Goal: Transaction & Acquisition: Register for event/course

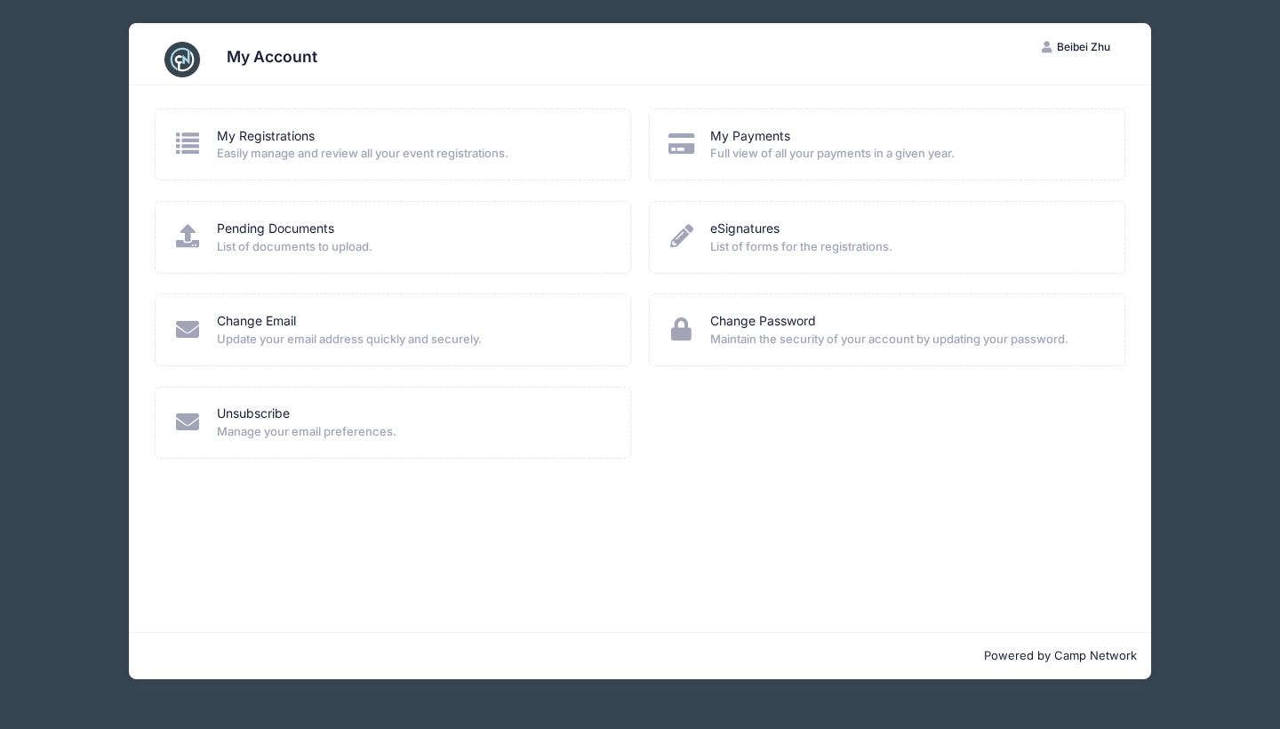
click at [194, 58] on img at bounding box center [182, 60] width 36 height 36
click at [268, 138] on link "My Registrations" at bounding box center [266, 136] width 98 height 19
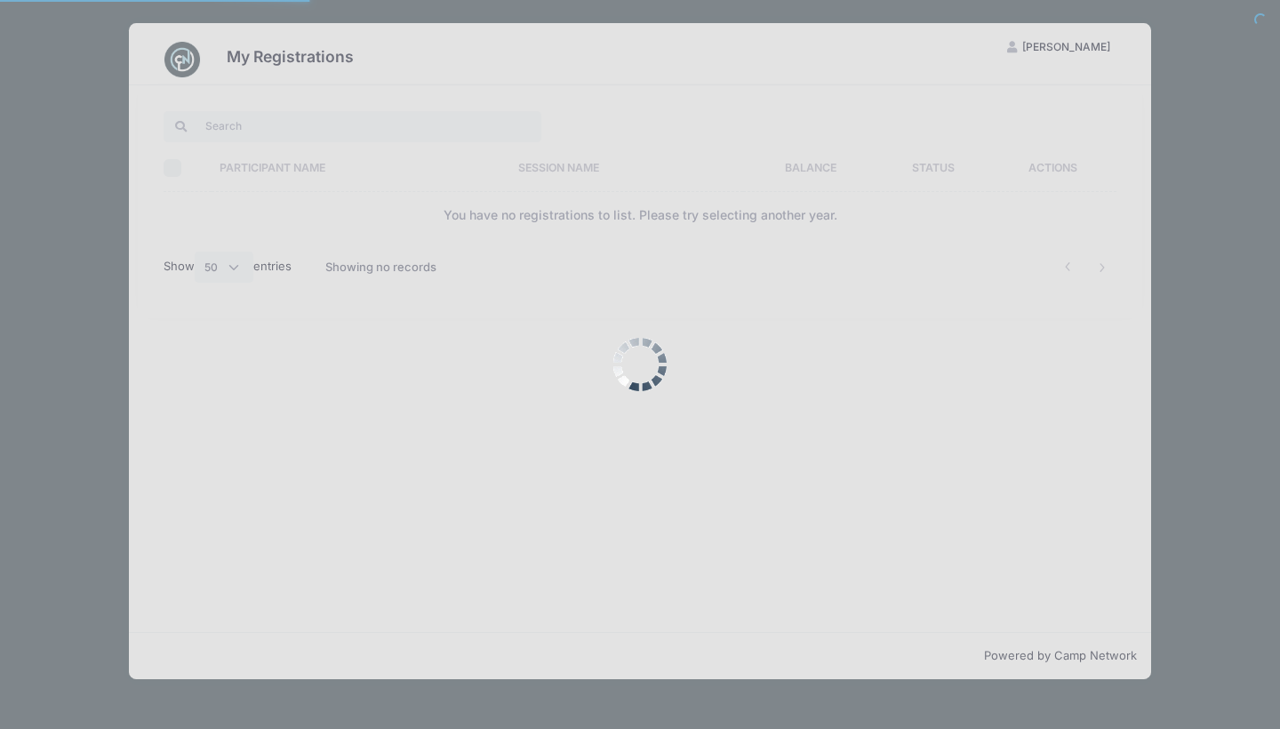
select select "50"
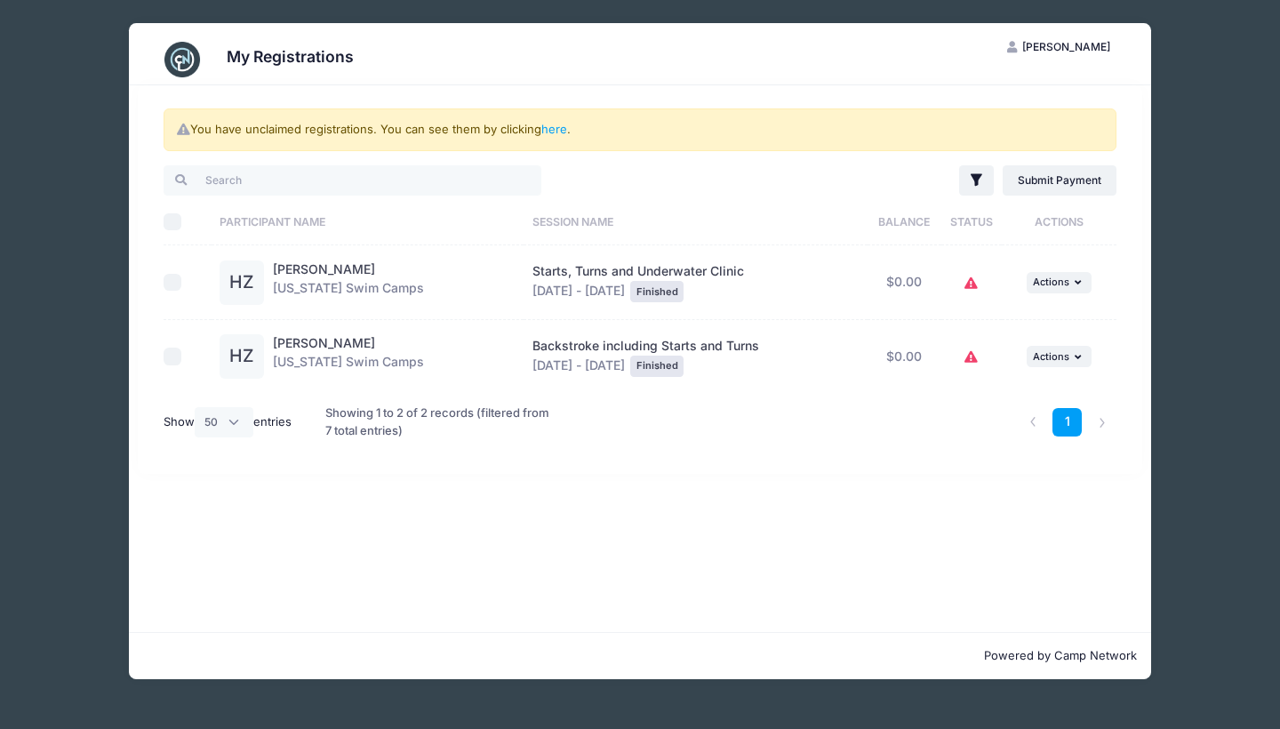
click at [1063, 53] on button "BZ Beibei Zhu" at bounding box center [1058, 47] width 133 height 30
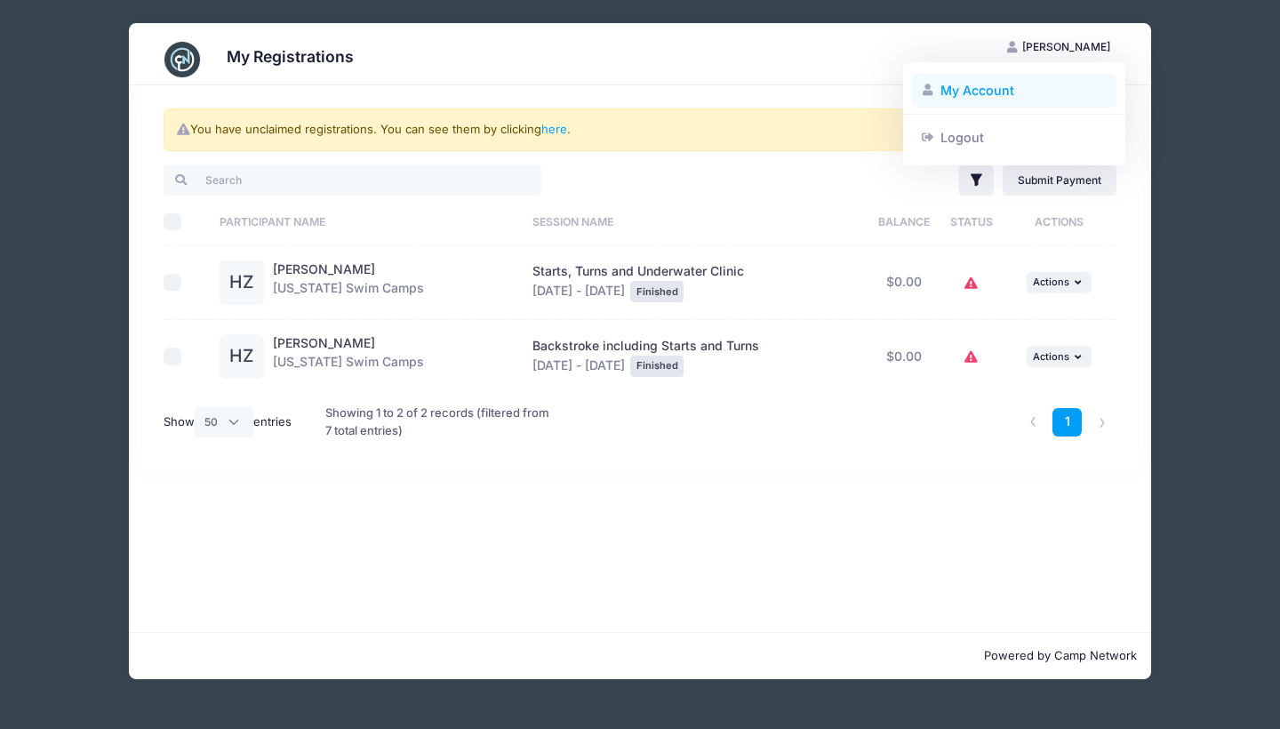
click at [986, 97] on link "My Account" at bounding box center [1014, 91] width 205 height 34
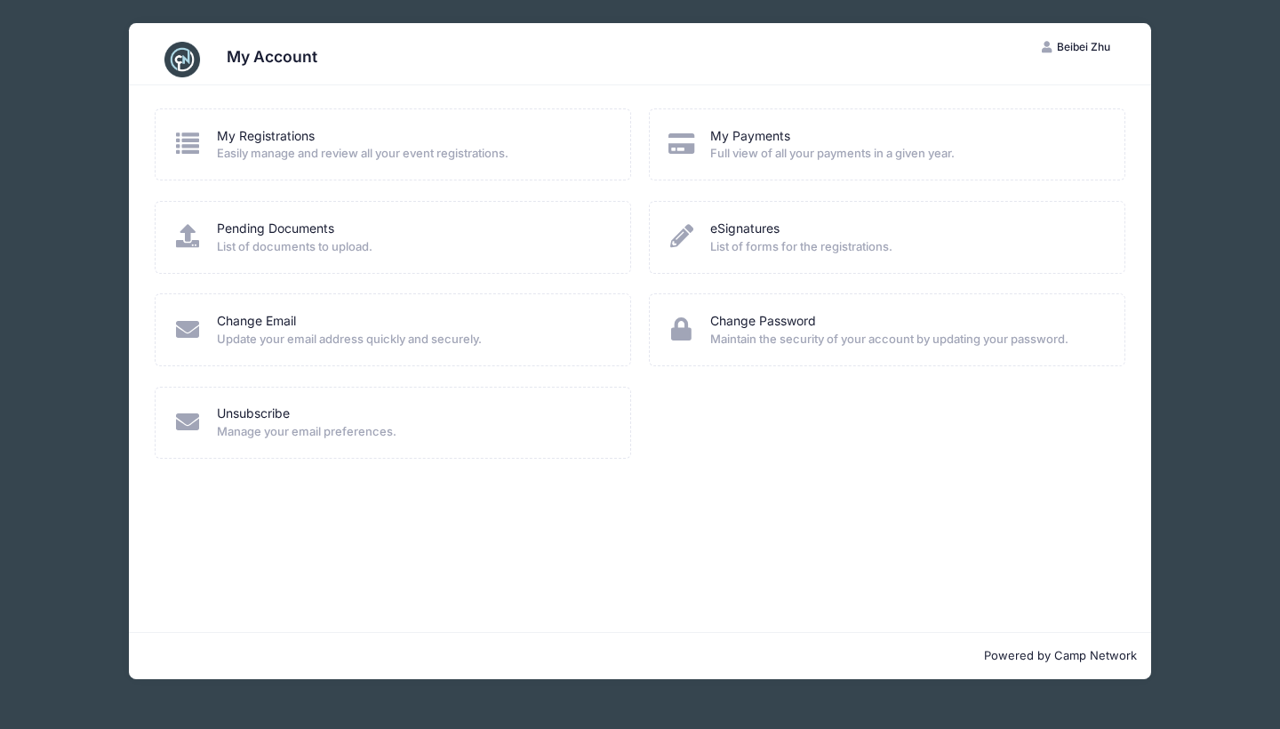
click at [19, 342] on div "My Account BZ [PERSON_NAME] My Account Logout My Registrations" at bounding box center [640, 364] width 1280 height 729
click at [1195, 304] on div "My Account BZ Beibei Zhu My Account Logout My Registrations Easily manage and r…" at bounding box center [640, 351] width 1227 height 702
click at [284, 155] on span "Easily manage and review all your event registrations." at bounding box center [412, 154] width 391 height 18
click at [266, 137] on link "My Registrations" at bounding box center [266, 136] width 98 height 19
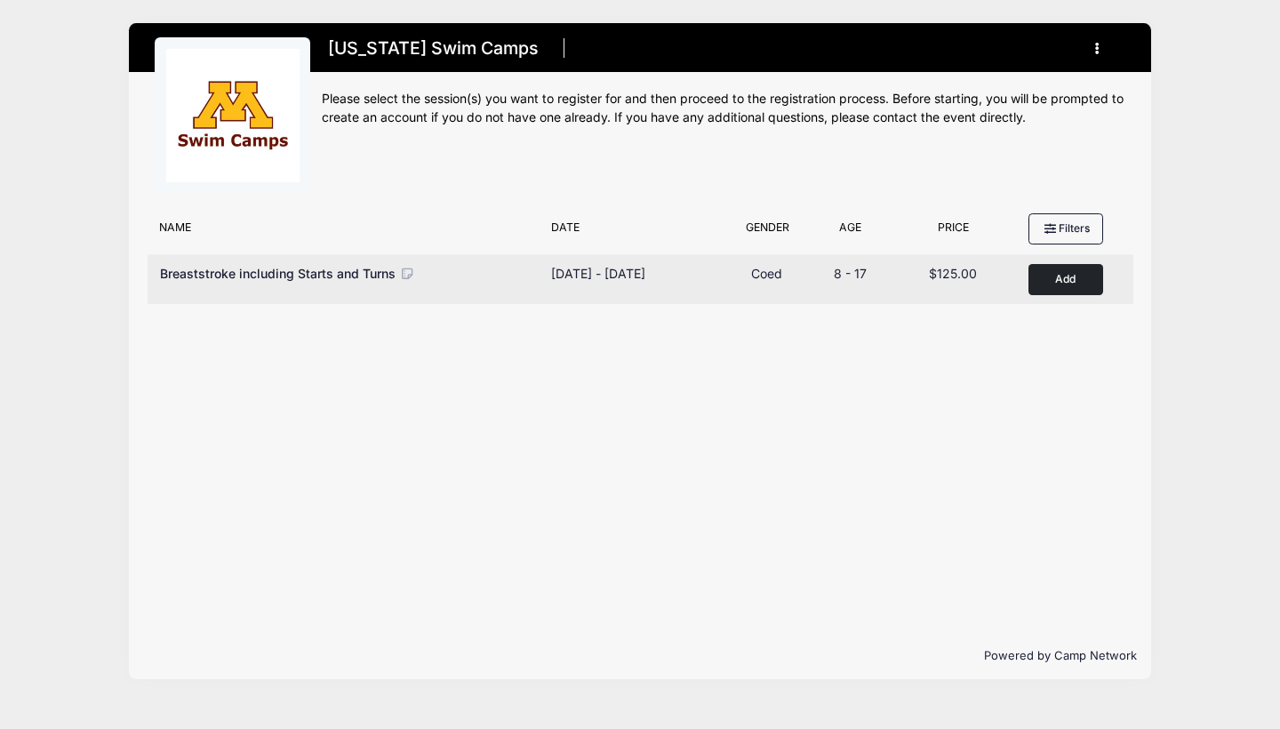
click at [1079, 282] on button "Add to Cart" at bounding box center [1066, 279] width 75 height 31
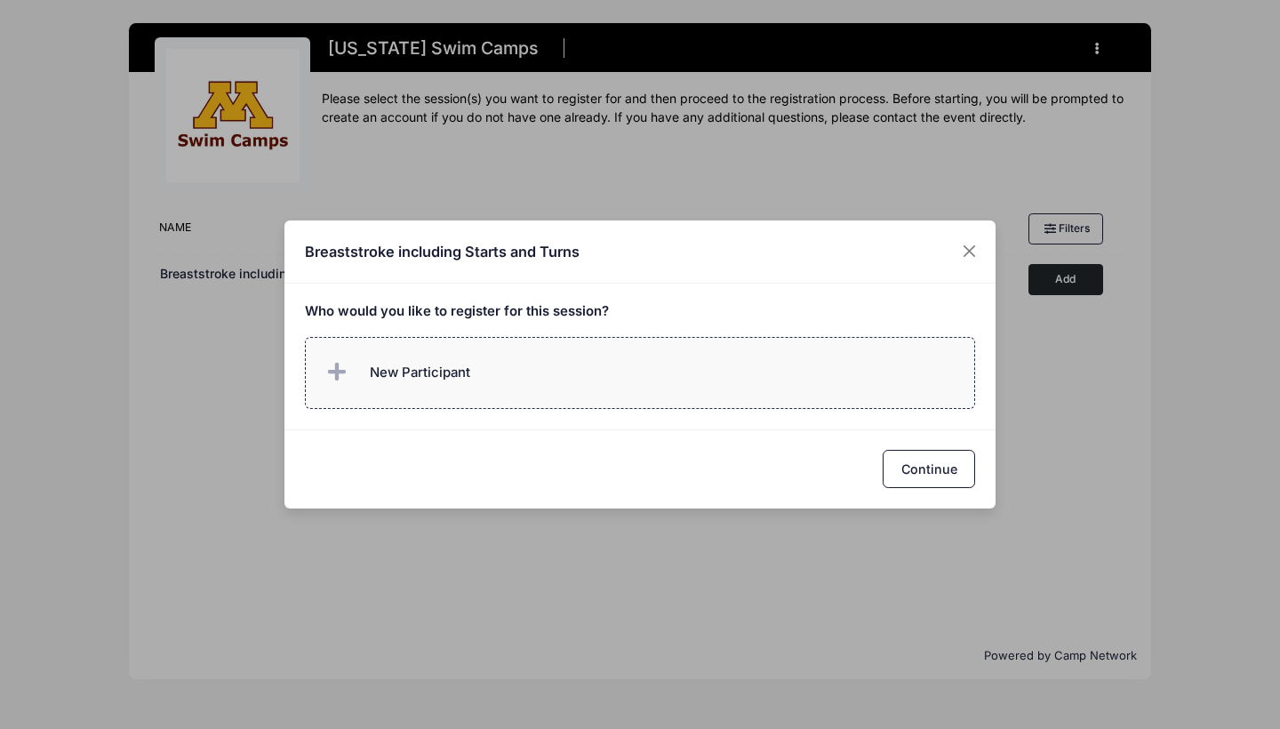
click at [514, 357] on label "New Participant" at bounding box center [640, 373] width 671 height 72
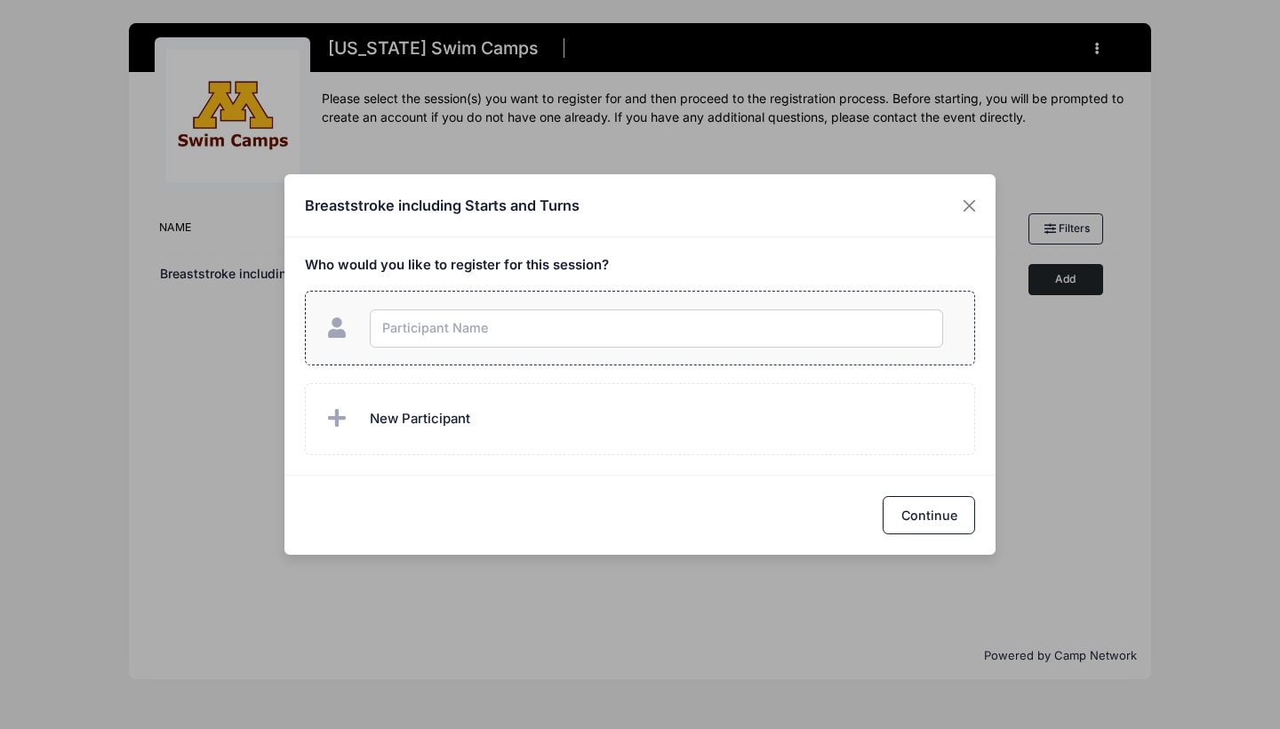
click at [476, 309] on input "text" at bounding box center [656, 328] width 573 height 38
click at [961, 210] on div "Breaststroke including Starts and Turns Who would you like to register for this…" at bounding box center [640, 364] width 1280 height 729
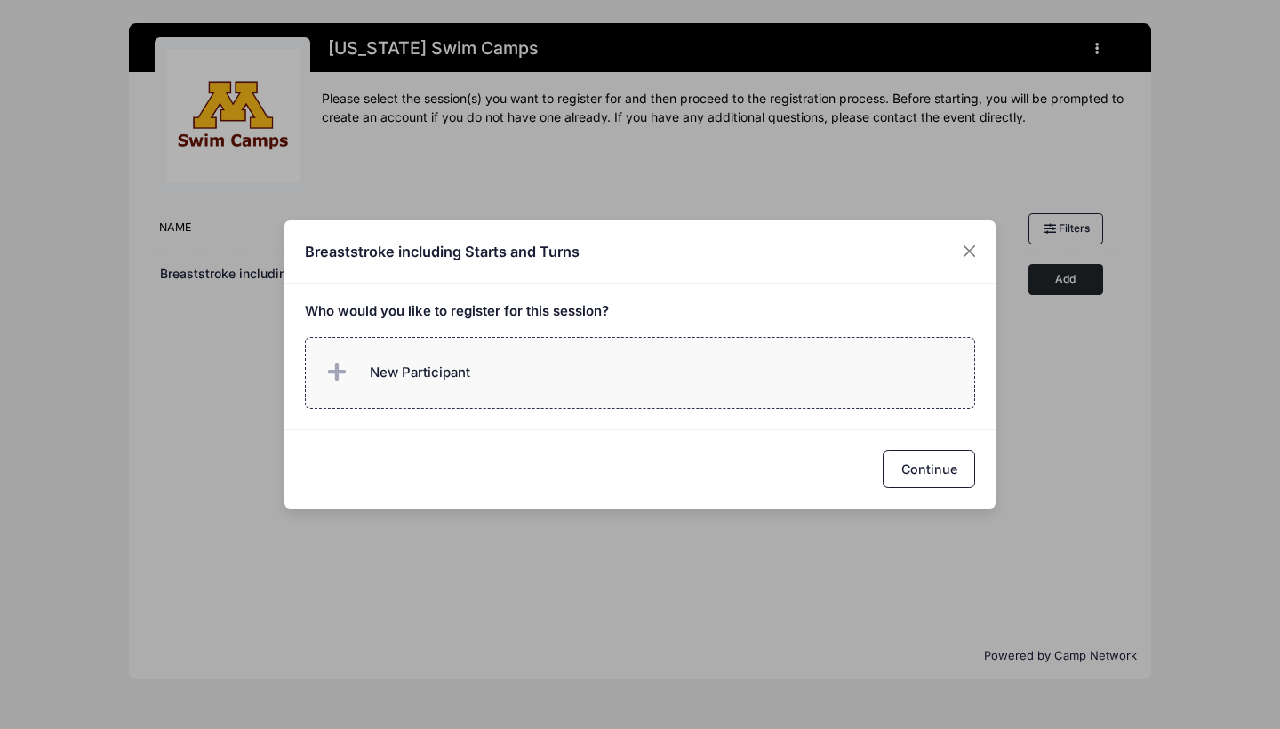
click at [723, 370] on label "New Participant" at bounding box center [640, 373] width 671 height 72
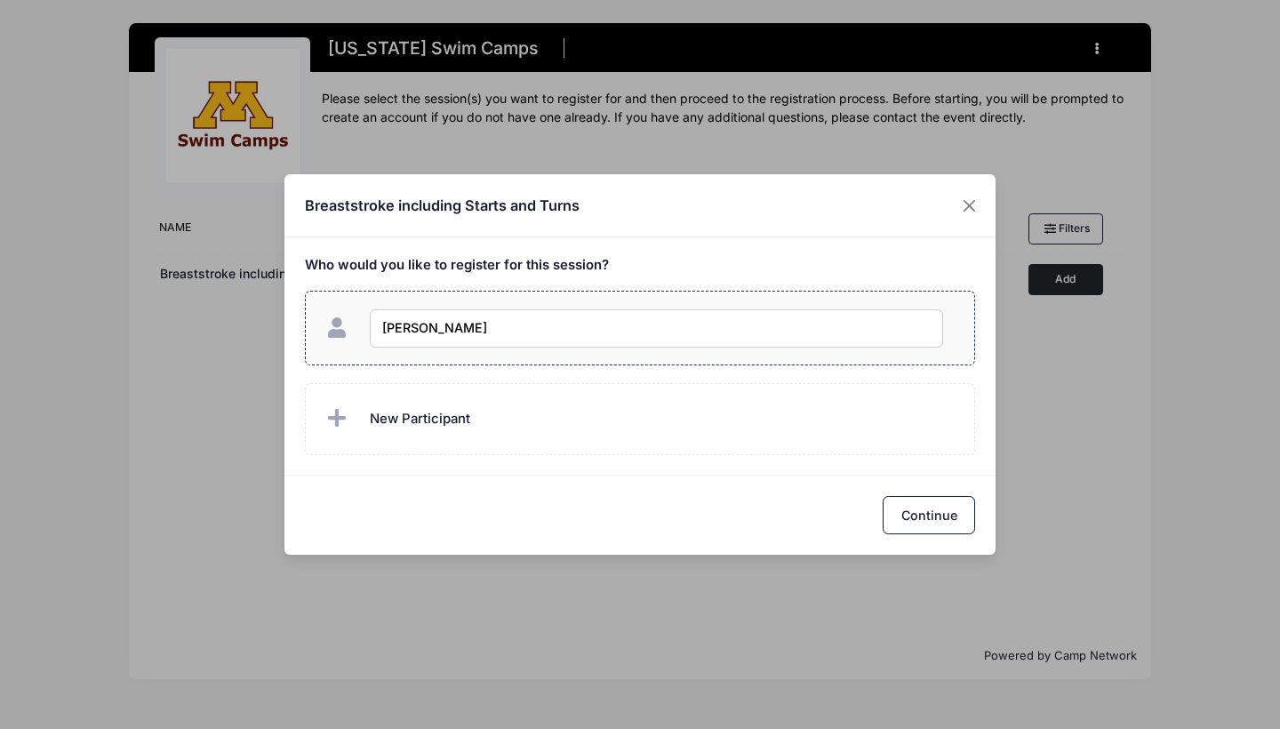
type input "Henry zheng"
checkbox input "true"
click at [912, 499] on button "Continue" at bounding box center [929, 515] width 92 height 38
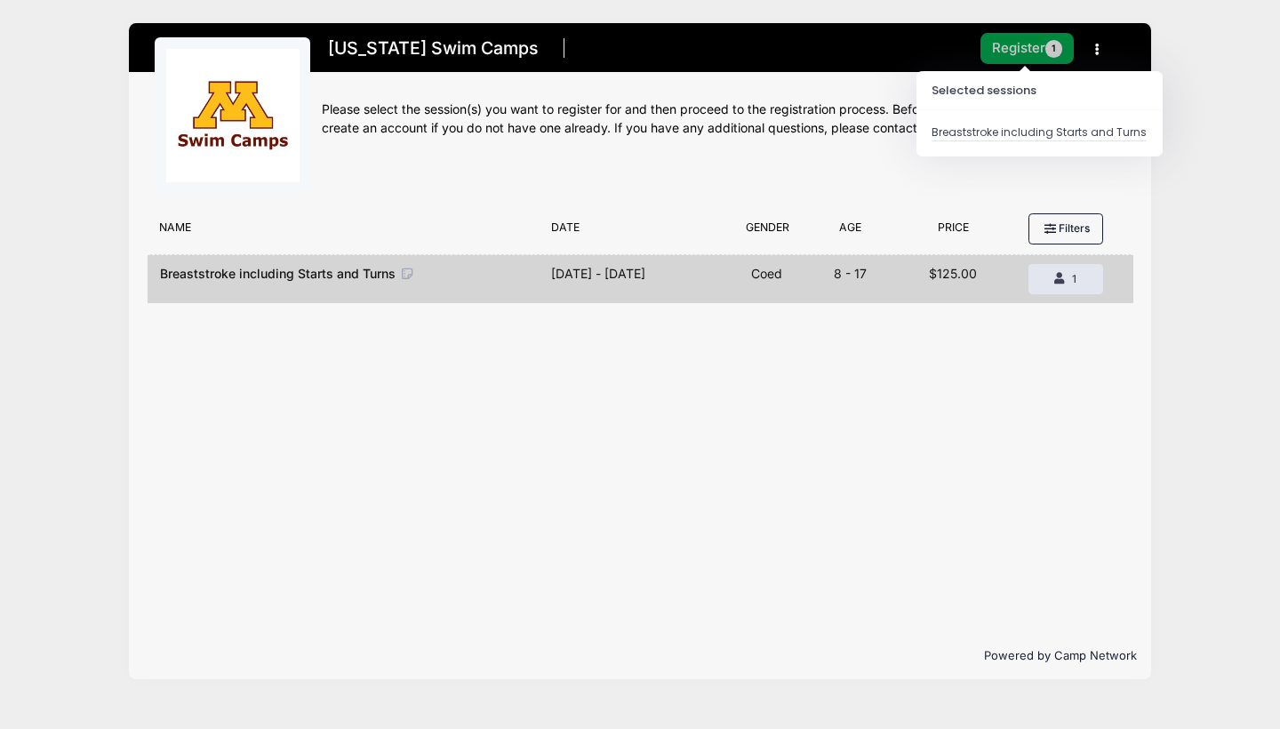
click at [1026, 55] on button "Register 1" at bounding box center [1028, 48] width 94 height 31
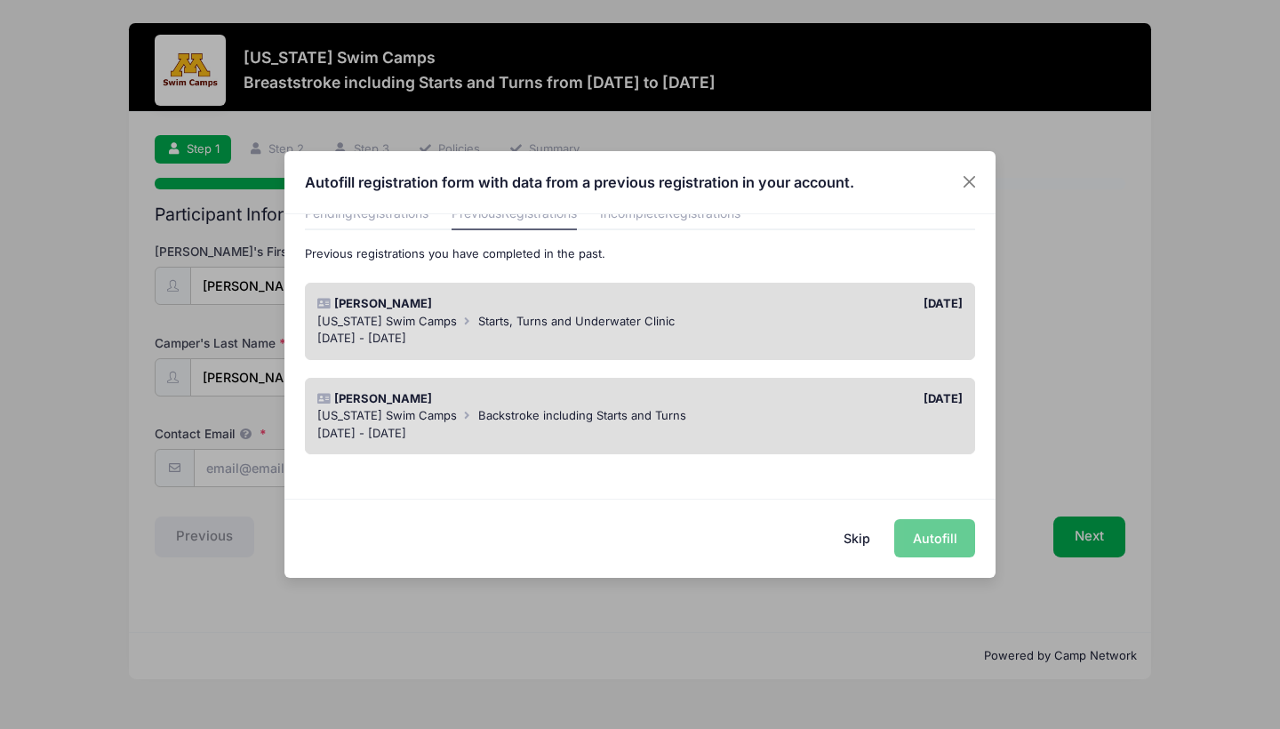
scroll to position [85, 0]
click at [919, 535] on div "Skip Autofill" at bounding box center [639, 538] width 711 height 79
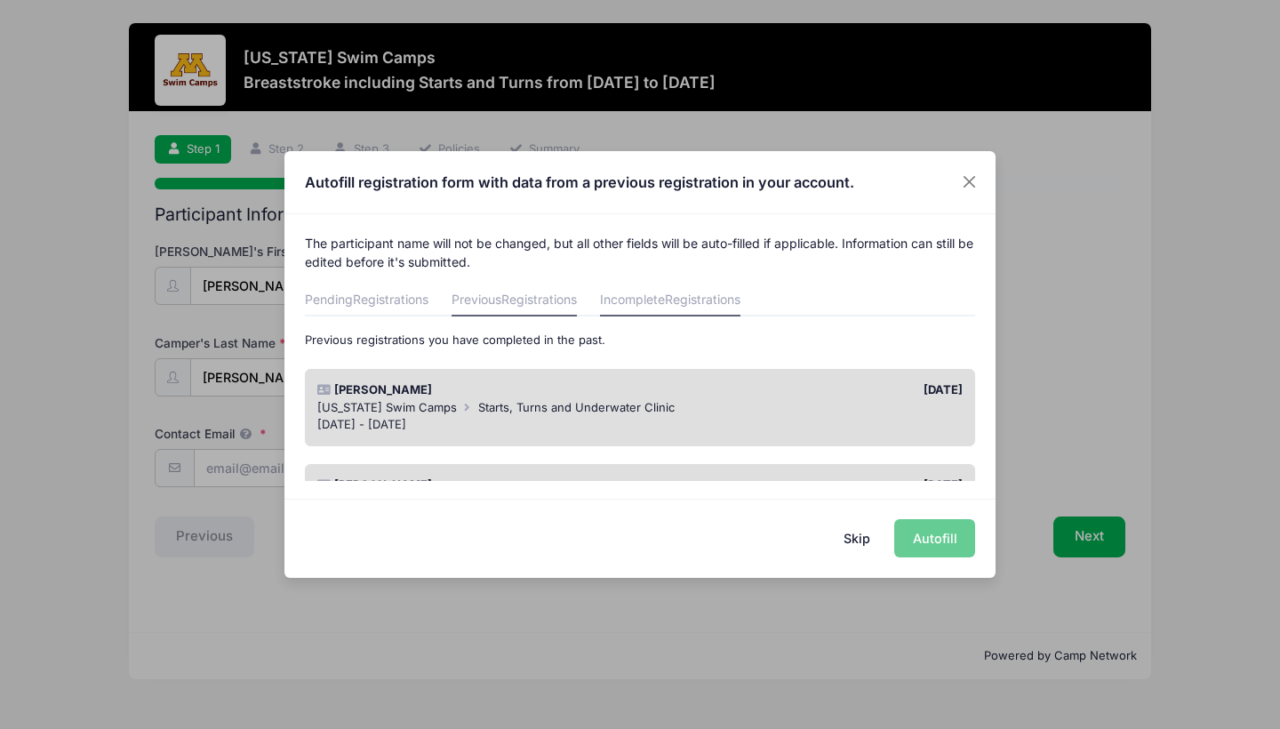
scroll to position [0, 0]
click at [646, 297] on link "Incomplete Registrations" at bounding box center [670, 300] width 140 height 32
click at [529, 300] on span "Registrations" at bounding box center [539, 299] width 76 height 15
click at [495, 411] on span "Starts, Turns and Underwater Clinic" at bounding box center [576, 407] width 196 height 14
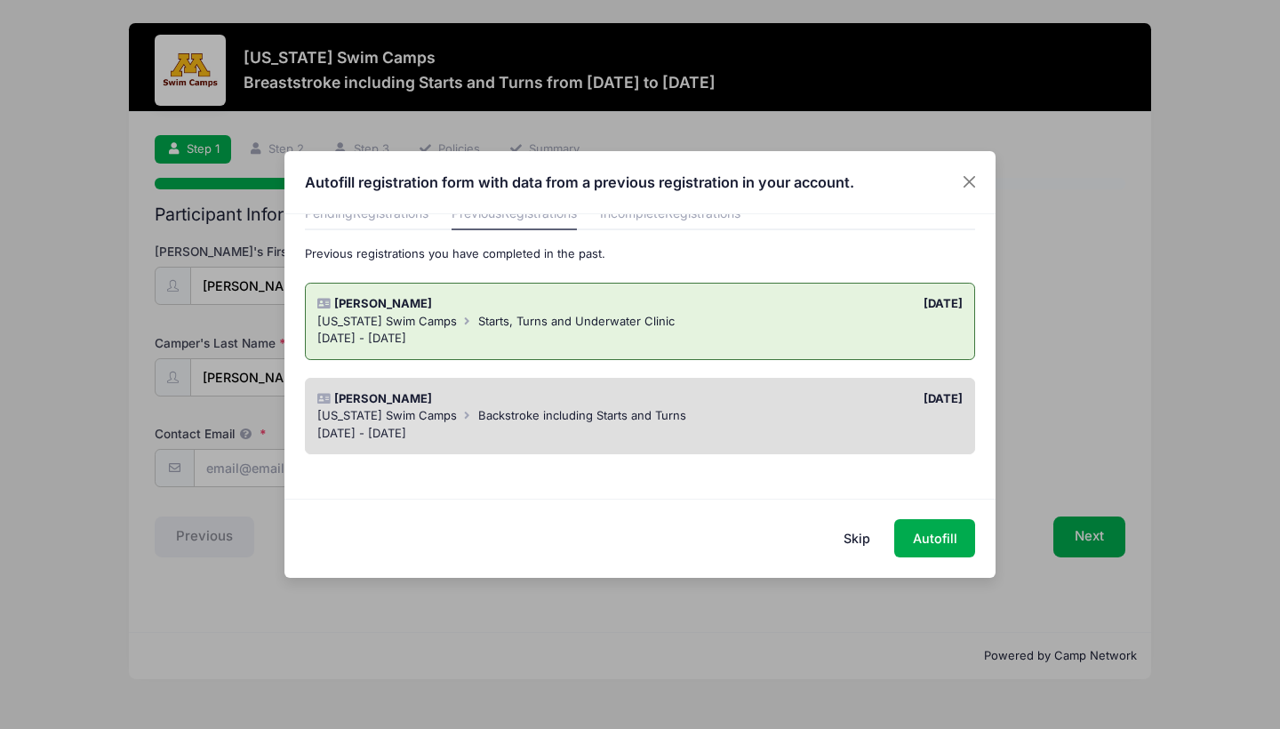
scroll to position [85, 0]
click at [944, 533] on button "Autofill" at bounding box center [934, 538] width 81 height 38
type input "[EMAIL_ADDRESS][DOMAIN_NAME]"
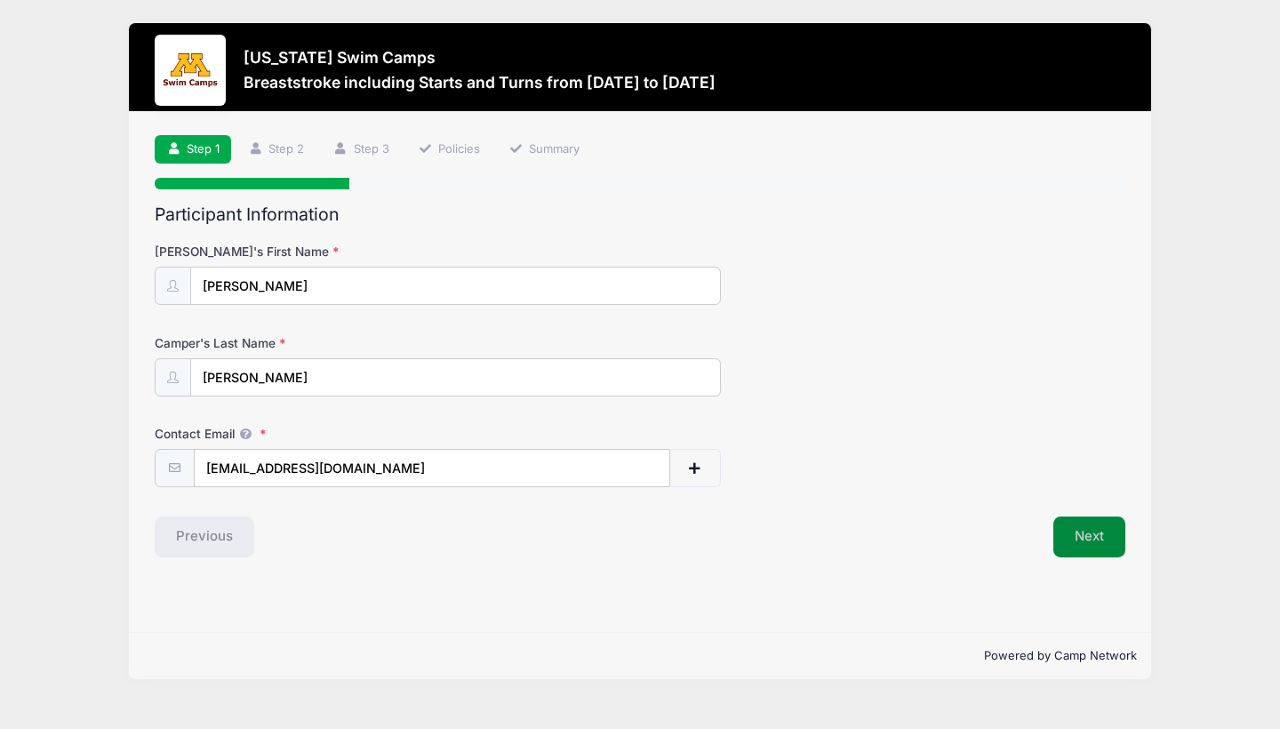
click at [1105, 546] on button "Next" at bounding box center [1089, 537] width 72 height 41
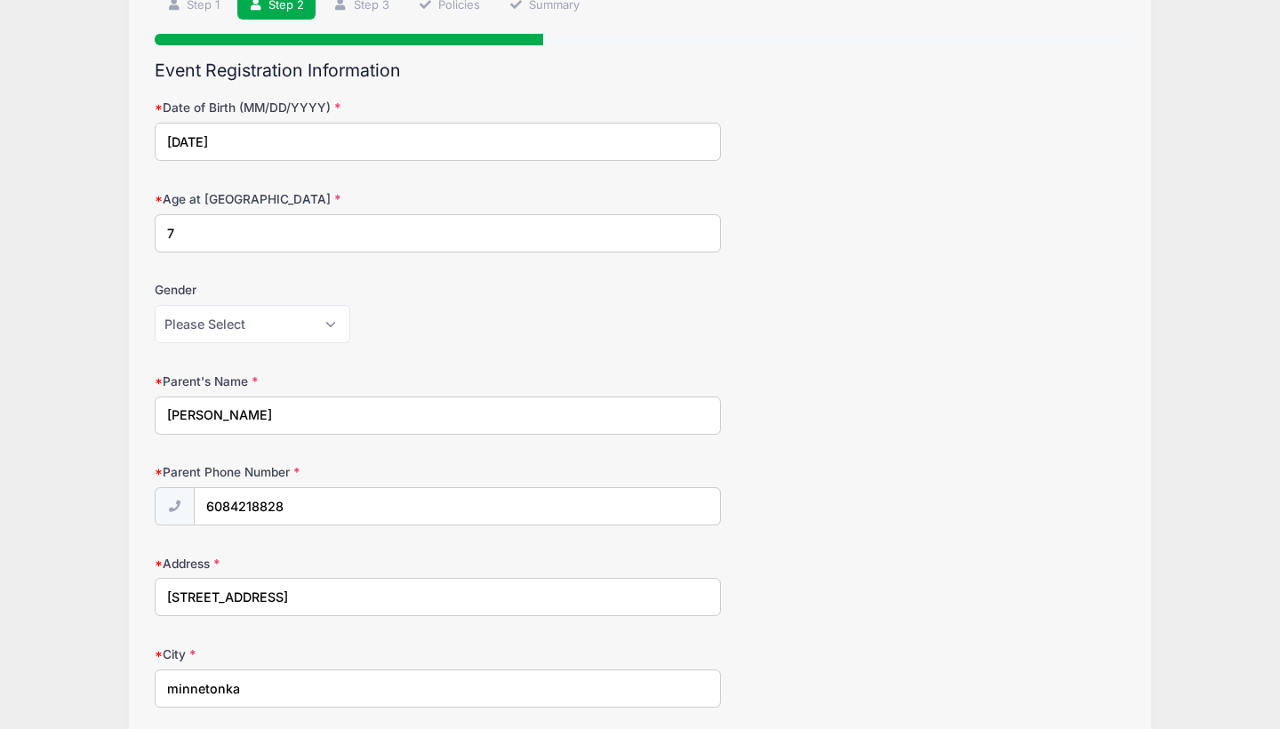
scroll to position [138, 0]
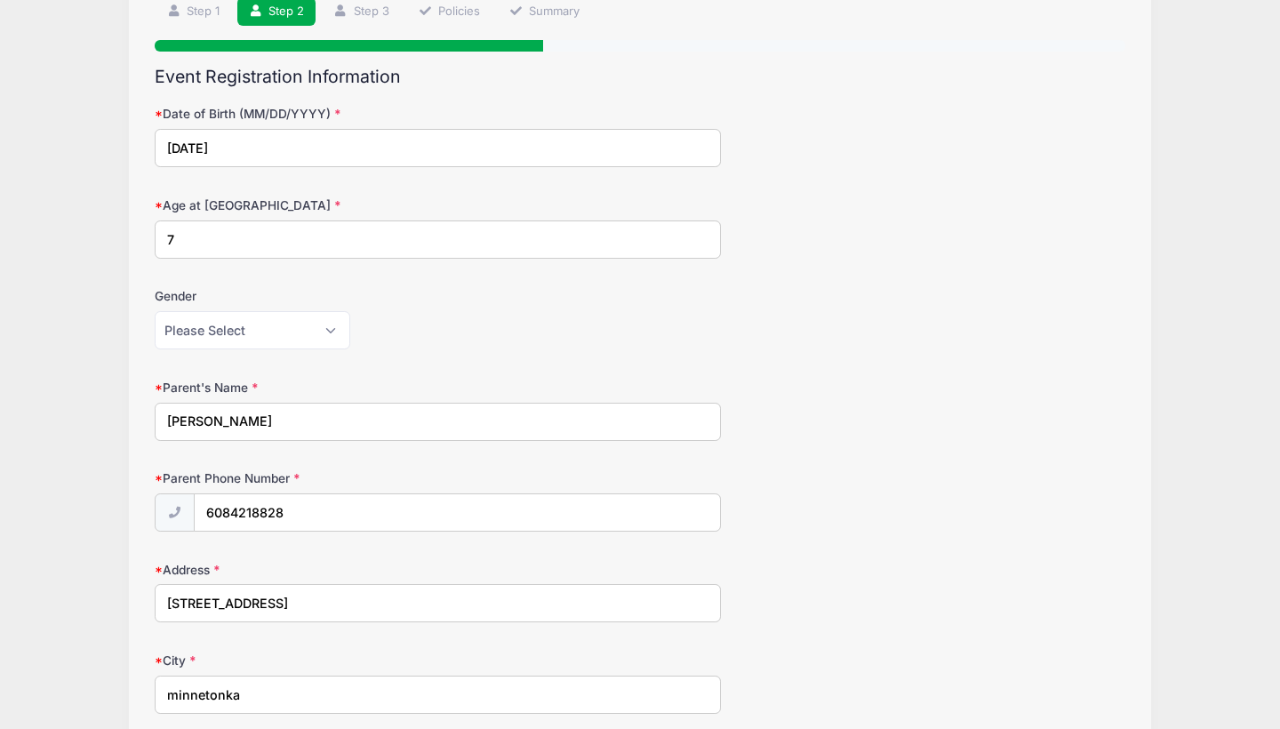
click at [633, 255] on input "7" at bounding box center [438, 239] width 566 height 38
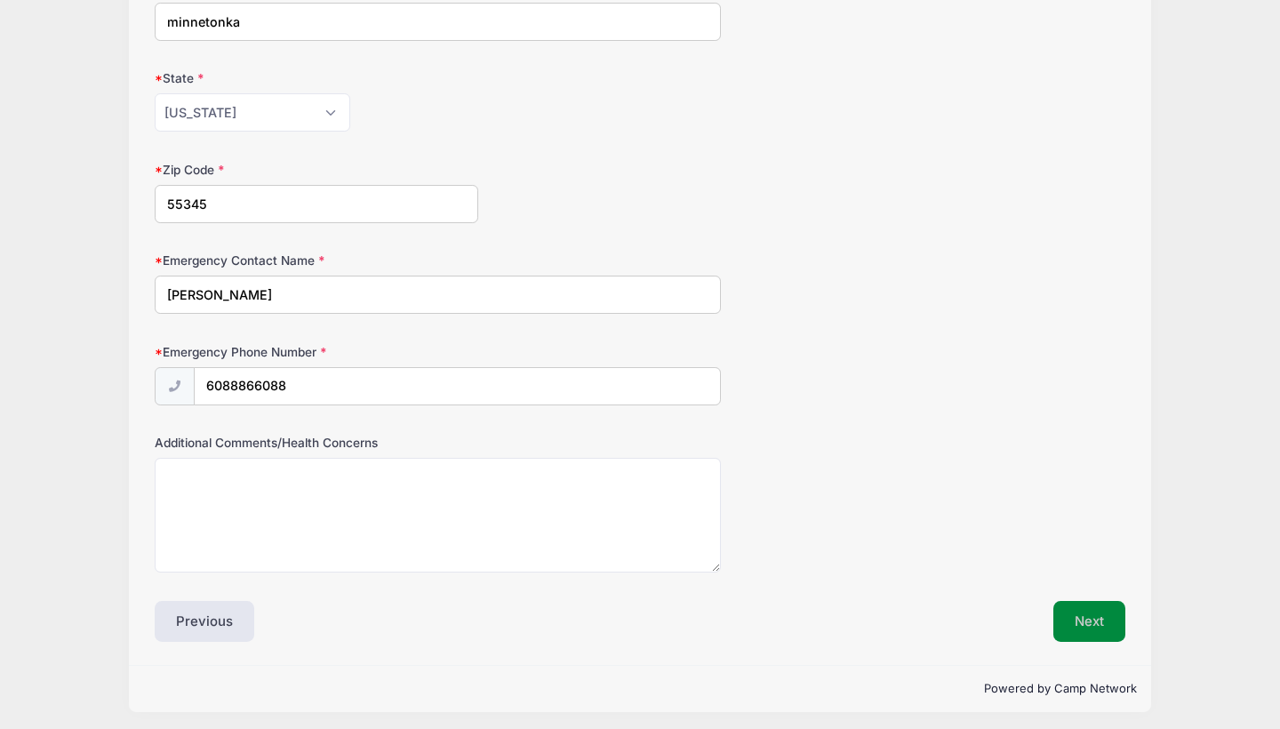
scroll to position [810, 0]
type input "8"
click at [1078, 616] on button "Next" at bounding box center [1089, 622] width 72 height 41
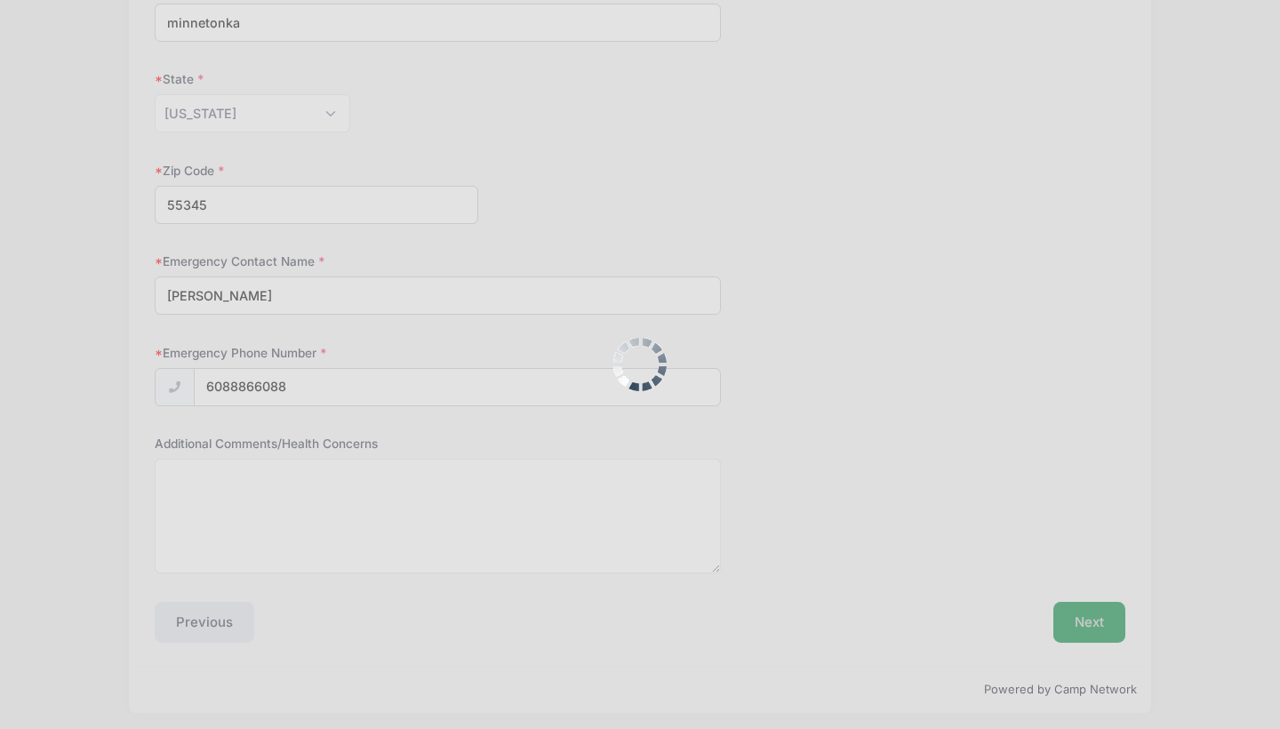
scroll to position [0, 0]
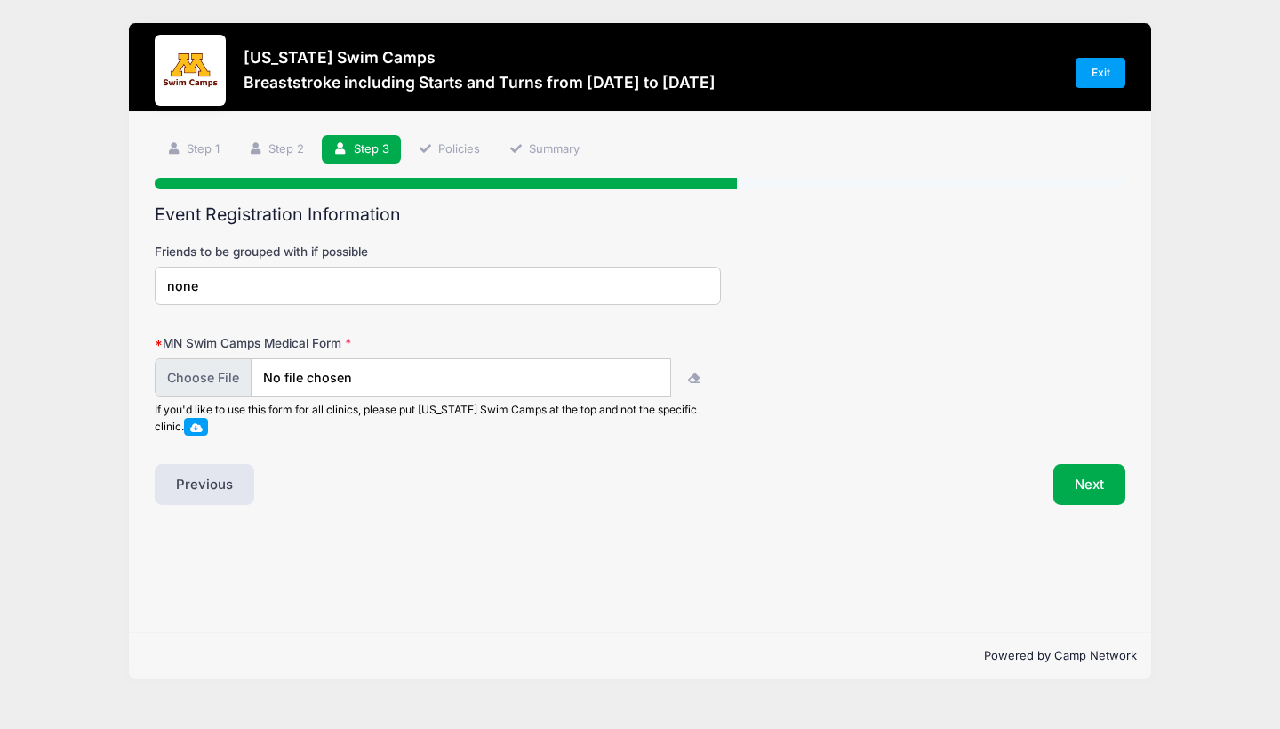
click at [230, 384] on input "file" at bounding box center [413, 377] width 516 height 38
click at [195, 425] on span at bounding box center [196, 427] width 12 height 10
click at [222, 382] on input "file" at bounding box center [413, 377] width 516 height 38
type input "C:\fakepath\image0.jpeg"
click at [297, 379] on input "file" at bounding box center [413, 377] width 516 height 38
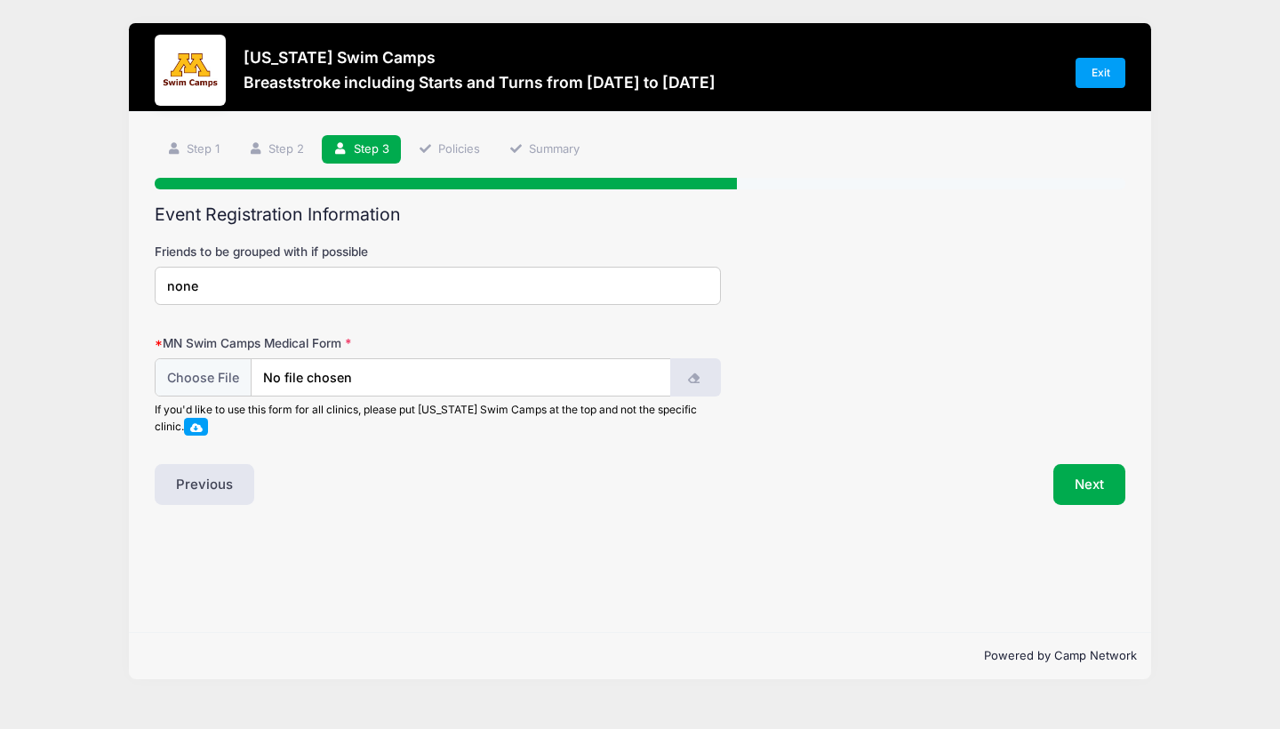
click at [701, 380] on button "button" at bounding box center [695, 377] width 51 height 38
click at [455, 391] on input "file" at bounding box center [413, 377] width 516 height 38
click at [207, 371] on input "file" at bounding box center [413, 377] width 516 height 38
type input "C:\fakepath\image0.jpeg"
click at [284, 374] on input "file" at bounding box center [413, 377] width 516 height 38
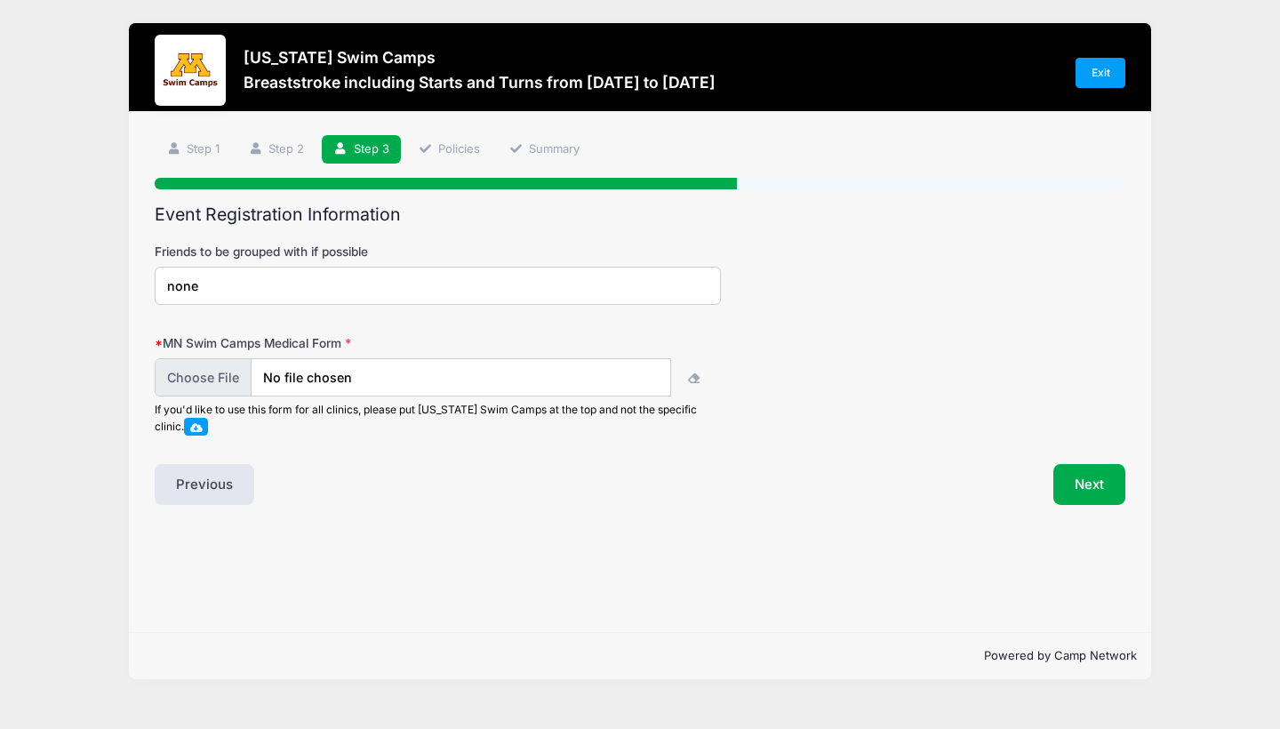
click at [287, 366] on input "file" at bounding box center [413, 377] width 516 height 38
click at [1069, 474] on button "Next" at bounding box center [1089, 484] width 72 height 41
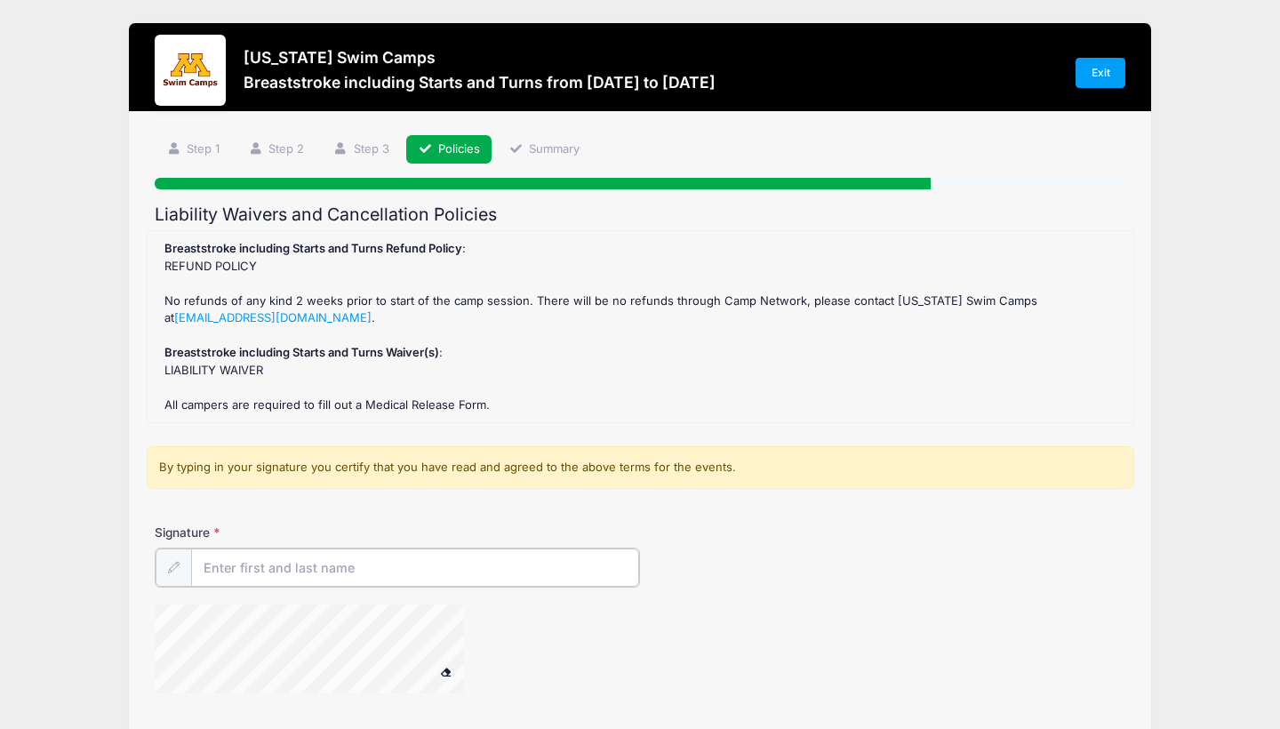
click at [321, 565] on input "Signature" at bounding box center [415, 568] width 448 height 38
type input "Beibei Zhu"
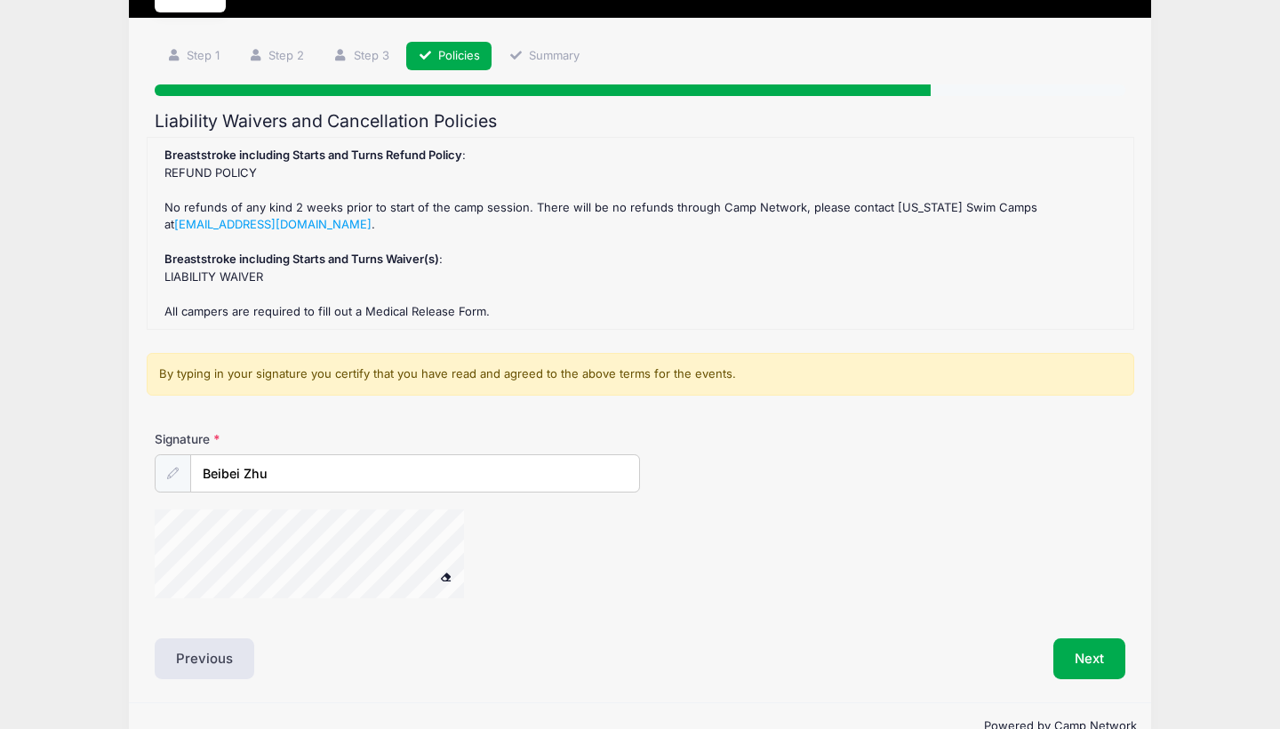
scroll to position [96, 0]
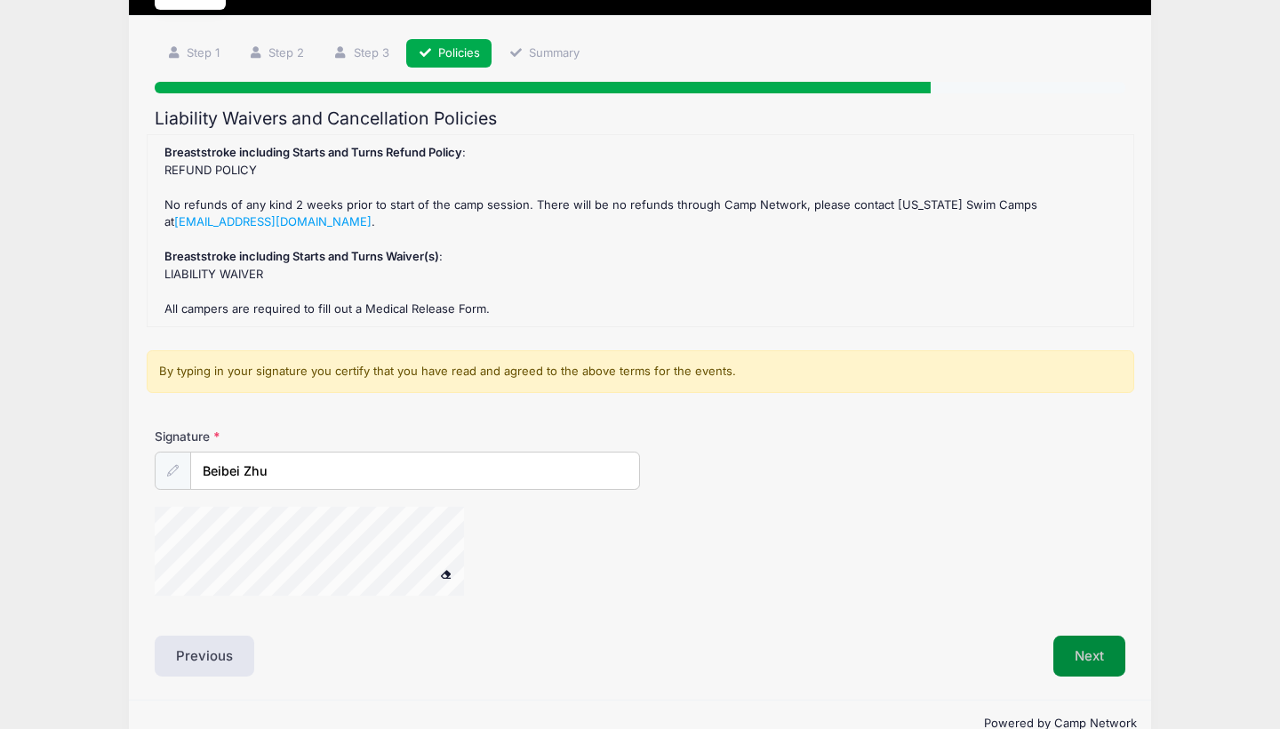
click at [1073, 661] on button "Next" at bounding box center [1089, 656] width 72 height 41
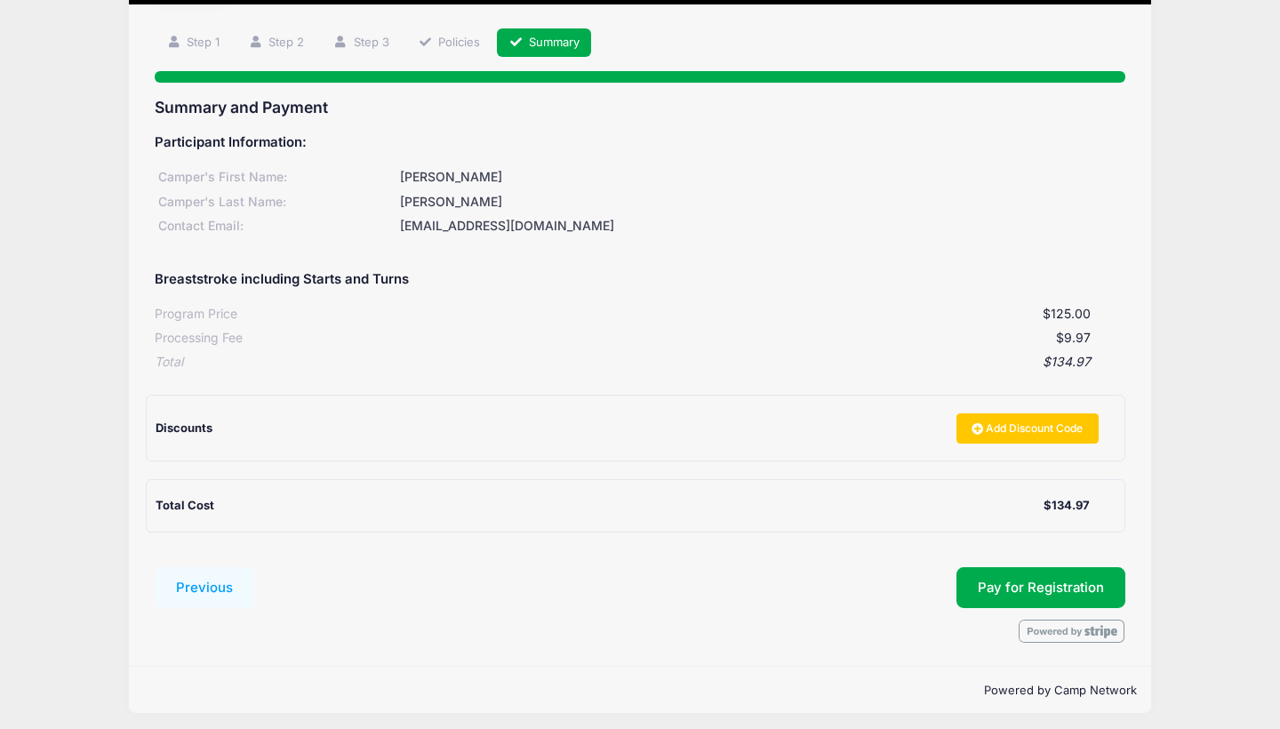
scroll to position [105, 0]
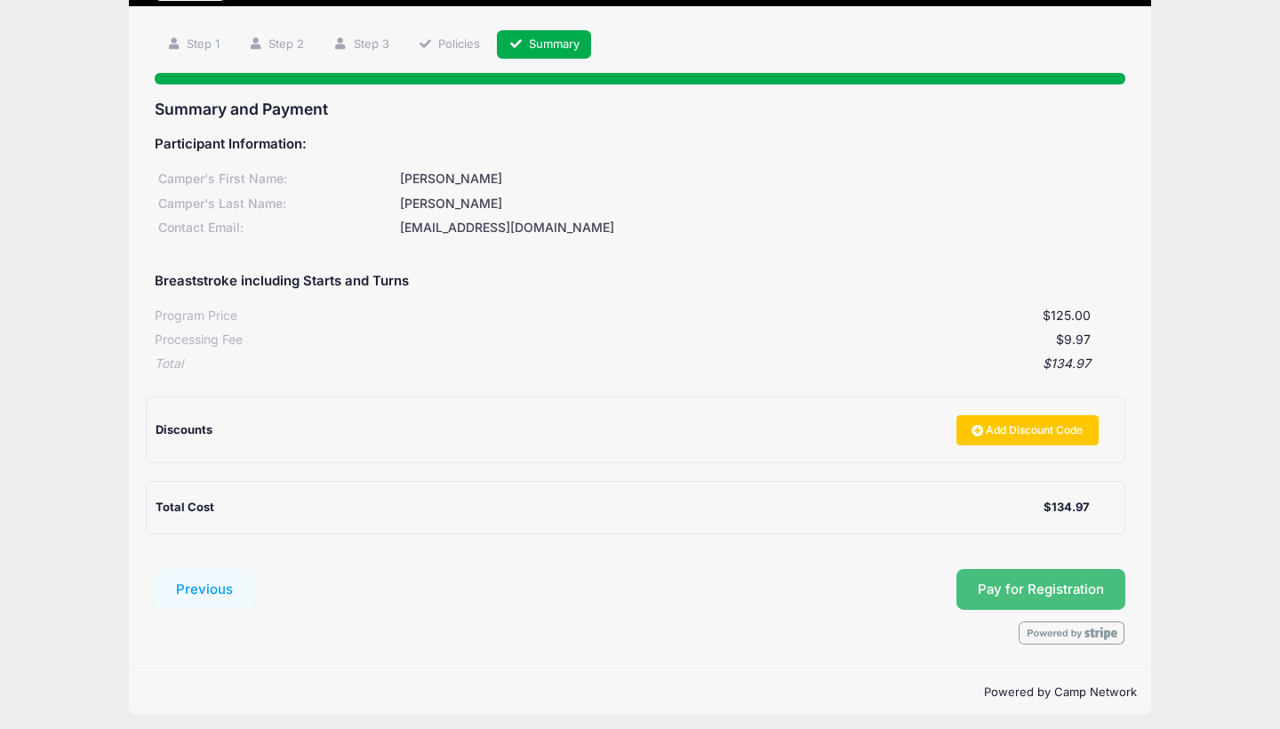
click at [1059, 581] on span "Pay for Registration" at bounding box center [1041, 589] width 126 height 16
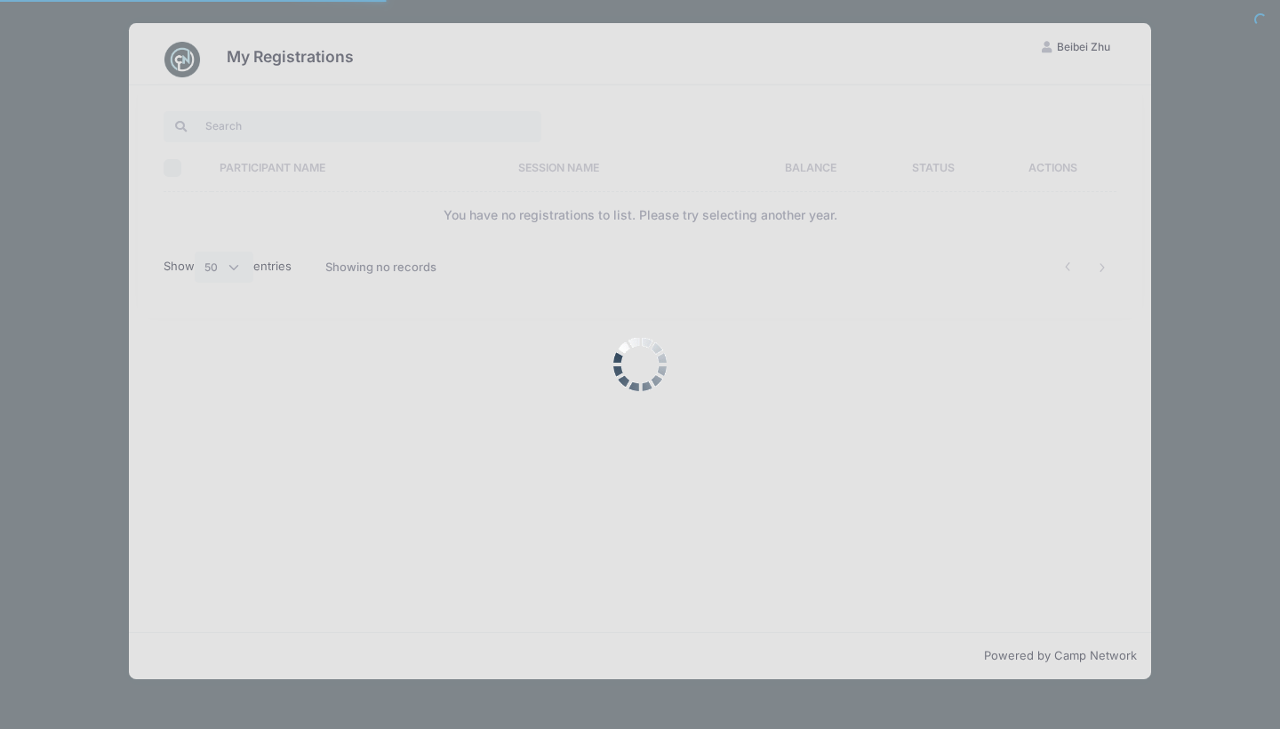
select select "50"
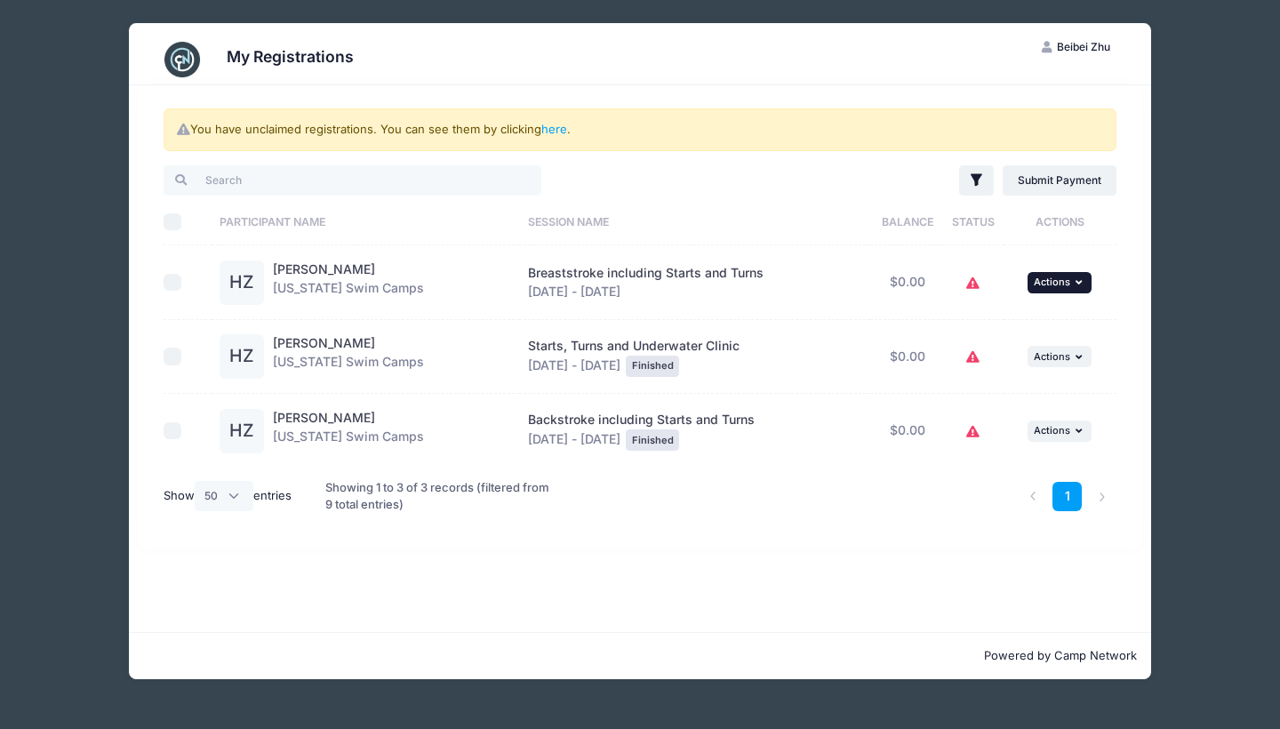
click at [1072, 282] on button "... Actions" at bounding box center [1060, 282] width 64 height 21
click at [1197, 332] on div "My Registrations BZ Beibei Zhu My Account Logout You have unclaimed registratio…" at bounding box center [640, 351] width 1227 height 702
click at [626, 285] on div "Breaststroke including Starts and Turns Sep 14 - Sep 14, 2025" at bounding box center [695, 282] width 334 height 37
click at [248, 288] on div "HZ" at bounding box center [242, 282] width 44 height 44
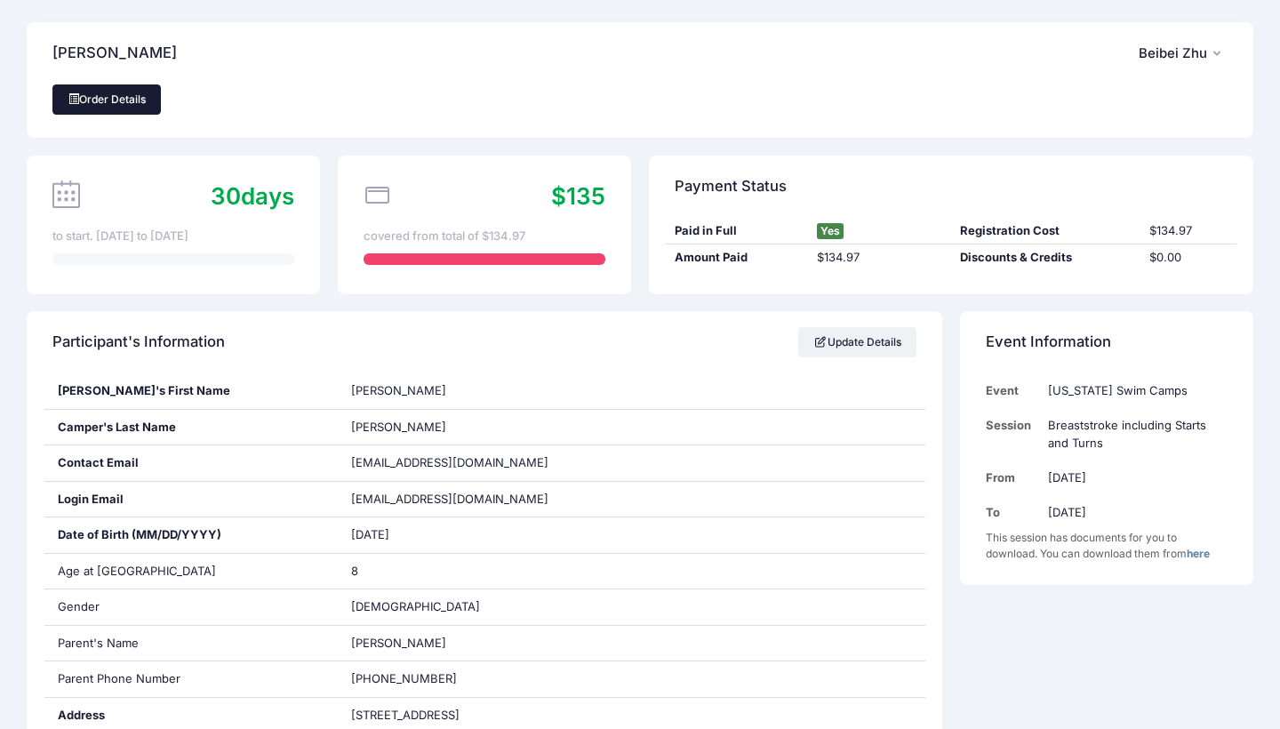
click at [118, 91] on link "Order Details" at bounding box center [106, 99] width 108 height 30
click at [1171, 58] on span "Beibei Zhu" at bounding box center [1173, 53] width 68 height 16
click at [1061, 146] on link "Logout" at bounding box center [1115, 148] width 205 height 34
